Goal: Task Accomplishment & Management: Use online tool/utility

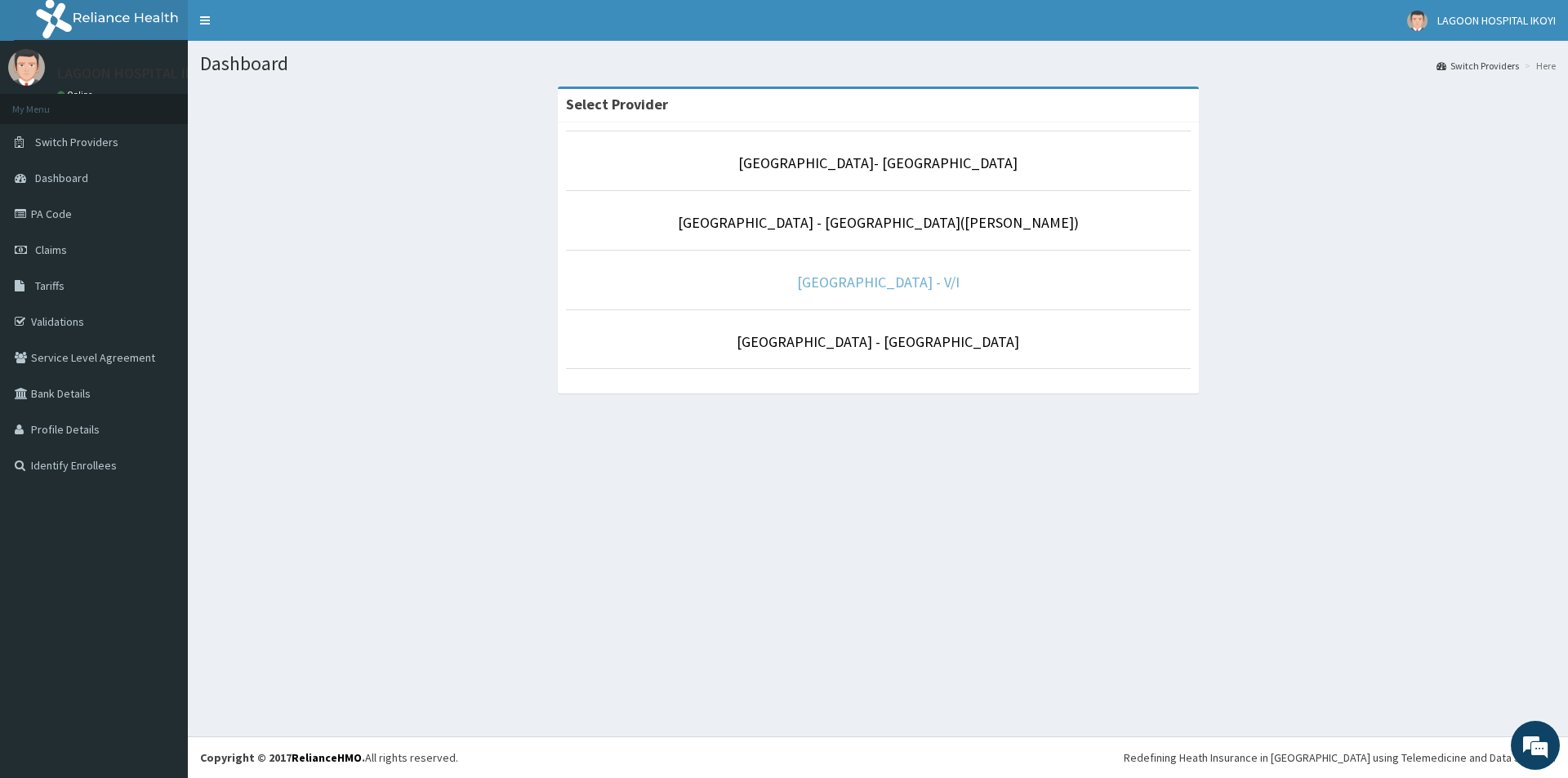
click at [857, 284] on link "[GEOGRAPHIC_DATA] - V/I" at bounding box center [879, 282] width 163 height 19
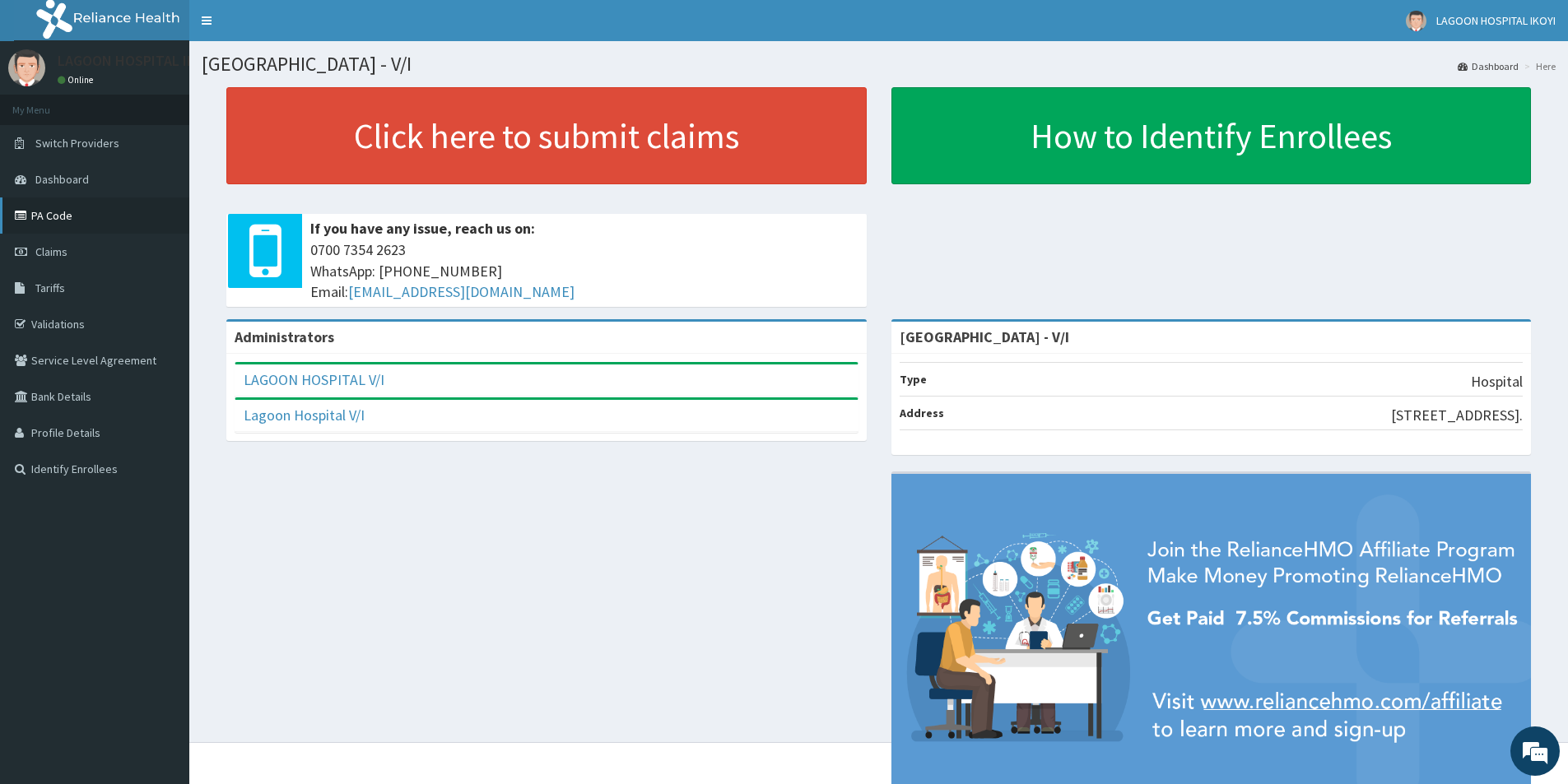
click at [50, 212] on link "PA Code" at bounding box center [95, 216] width 190 height 36
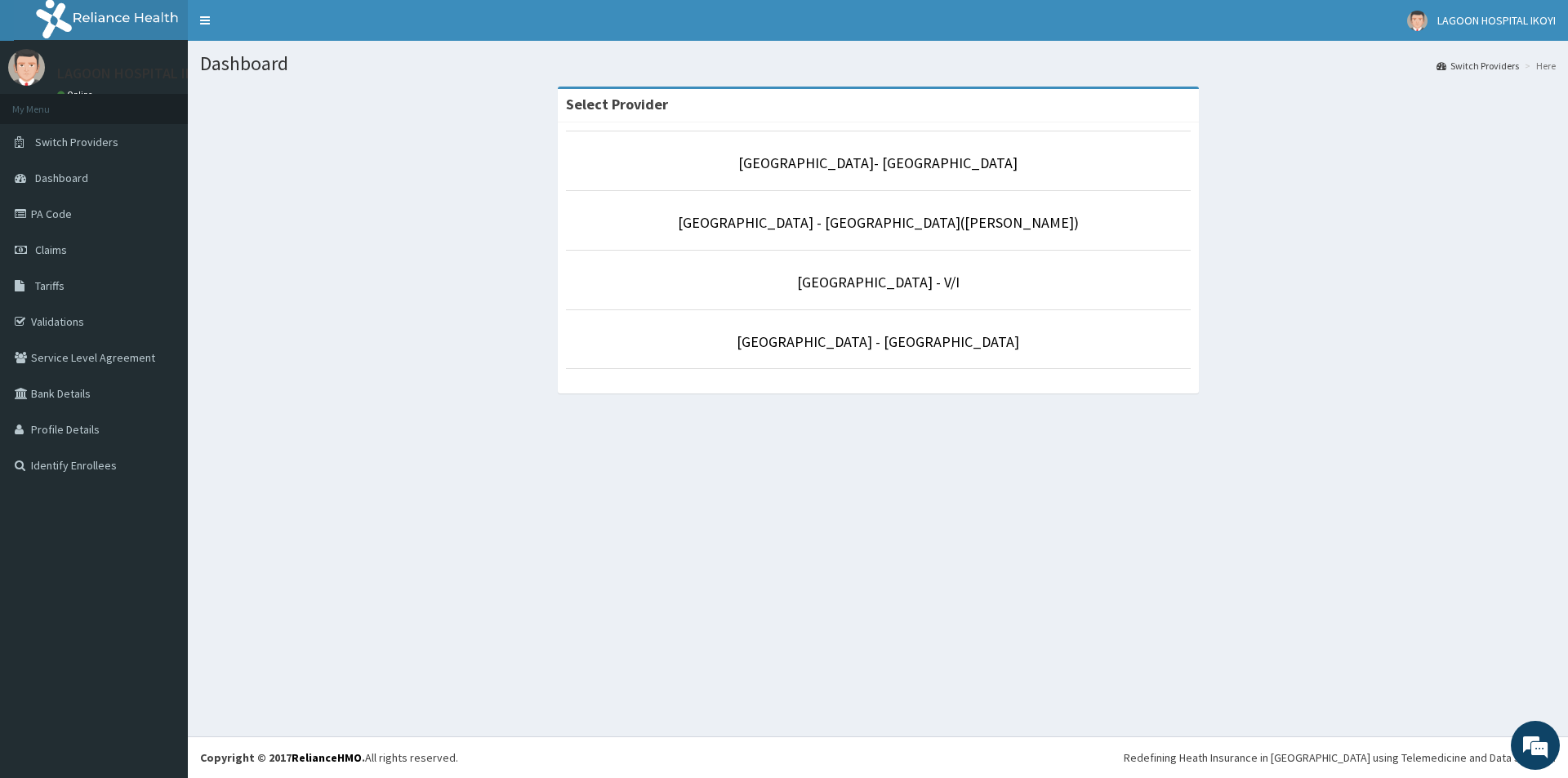
click at [421, 344] on div "Select Provider Lagoon Hospital- IKOYI Lagoon Hospital - Ikeja(Adeniyi Jones) L…" at bounding box center [878, 248] width 1356 height 323
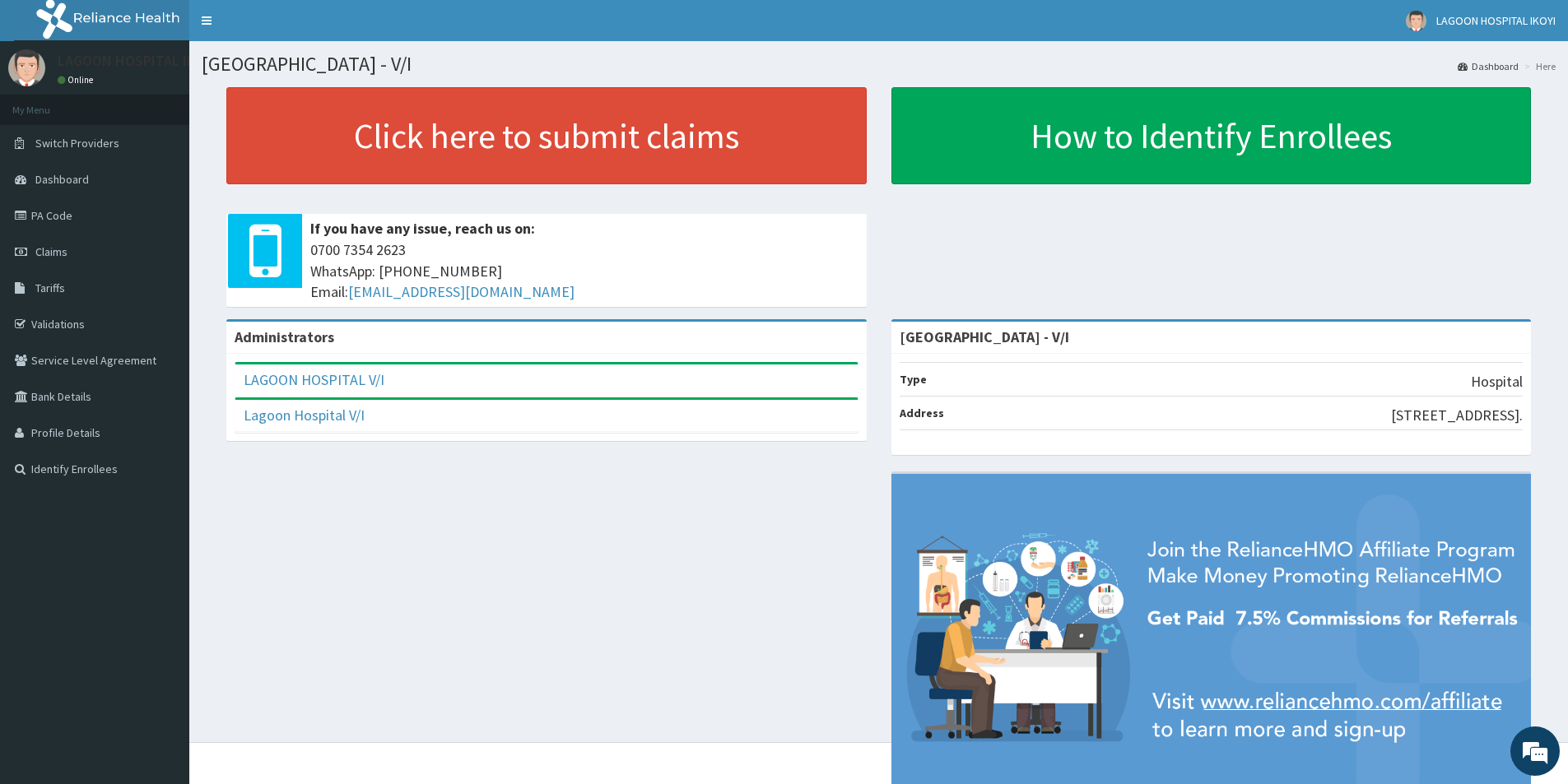
click at [573, 453] on div "Administrators [GEOGRAPHIC_DATA] V/I Full Name LAGOON HOSPITAL V/I Email Addres…" at bounding box center [546, 388] width 665 height 139
click at [574, 509] on div "Administrators [GEOGRAPHIC_DATA] V/I Full Name LAGOON HOSPITAL V/I Email Addres…" at bounding box center [878, 572] width 1354 height 506
click at [549, 545] on div "Administrators [GEOGRAPHIC_DATA] V/I Full Name LAGOON HOSPITAL V/I Email Addres…" at bounding box center [878, 572] width 1354 height 506
drag, startPoint x: 512, startPoint y: 545, endPoint x: 522, endPoint y: 547, distance: 10.2
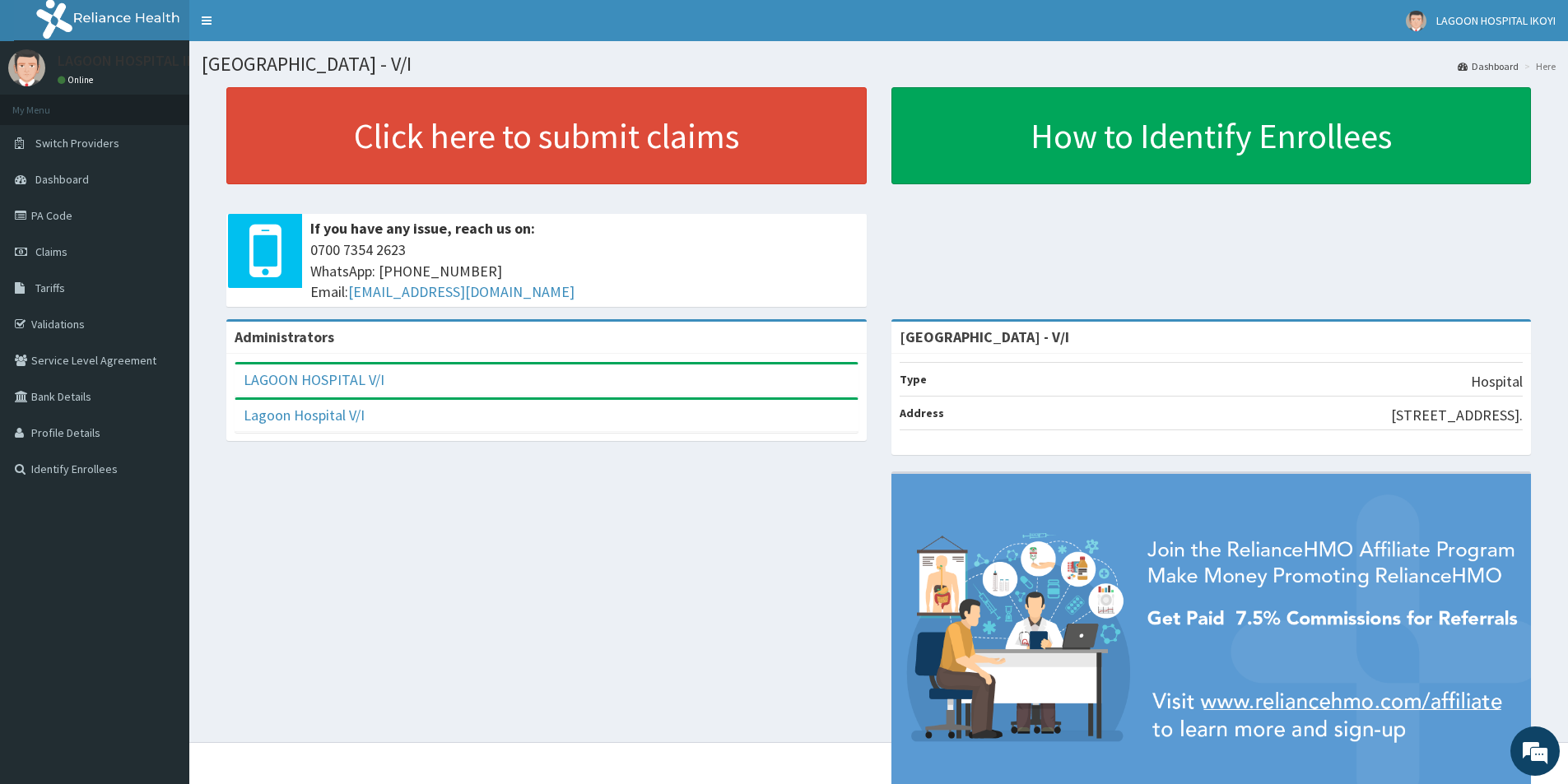
click at [516, 547] on div "Administrators [GEOGRAPHIC_DATA] V/I Full Name LAGOON HOSPITAL V/I Email Addres…" at bounding box center [878, 572] width 1354 height 506
click at [525, 547] on div "Administrators [GEOGRAPHIC_DATA] V/I Full Name LAGOON HOSPITAL V/I Email Addres…" at bounding box center [878, 572] width 1354 height 506
click at [526, 547] on div "Administrators [GEOGRAPHIC_DATA] V/I Full Name LAGOON HOSPITAL V/I Email Addres…" at bounding box center [878, 572] width 1354 height 506
click at [616, 606] on div "Administrators [GEOGRAPHIC_DATA] V/I Full Name LAGOON HOSPITAL V/I Email Addres…" at bounding box center [878, 572] width 1354 height 506
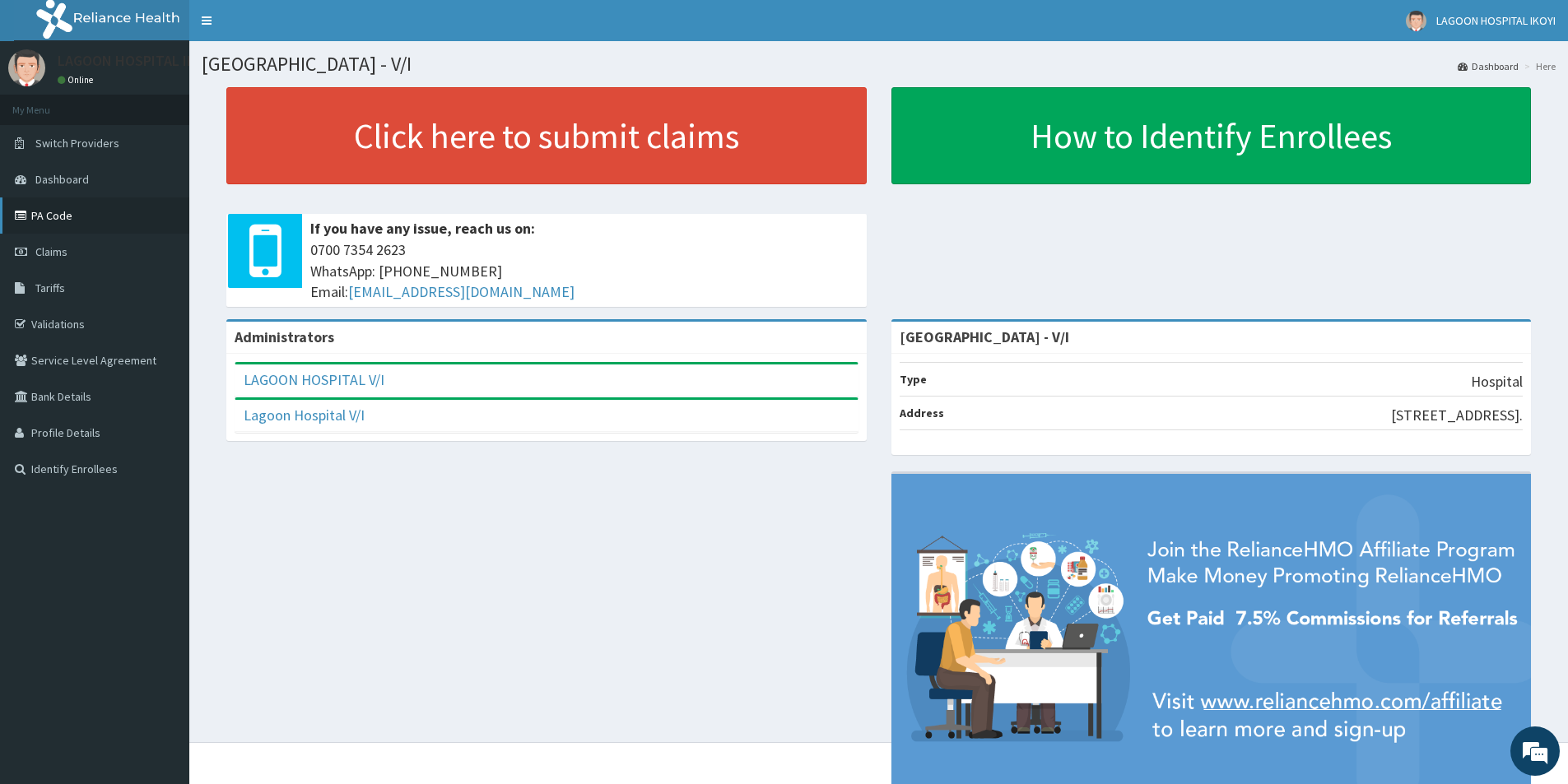
click at [61, 224] on link "PA Code" at bounding box center [95, 216] width 190 height 36
